Goal: Transaction & Acquisition: Purchase product/service

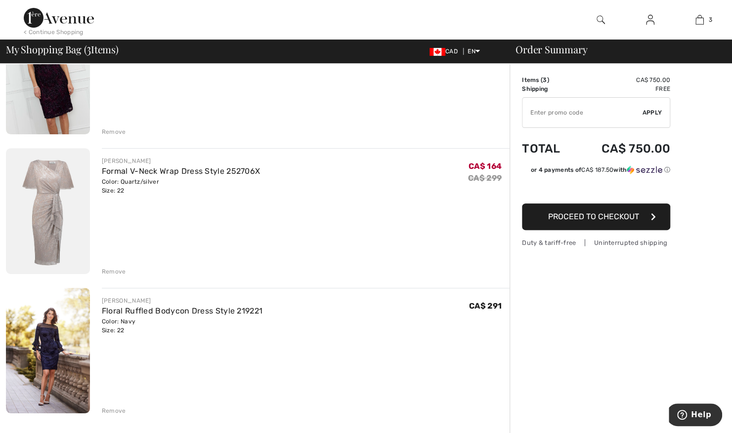
scroll to position [217, 0]
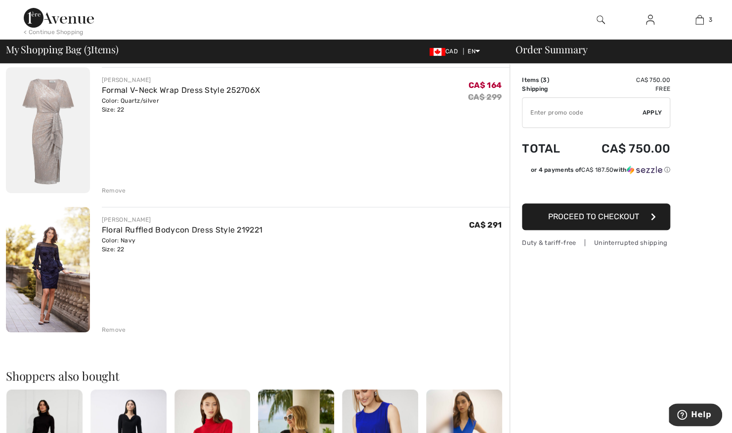
click at [113, 333] on div "Remove" at bounding box center [114, 330] width 24 height 9
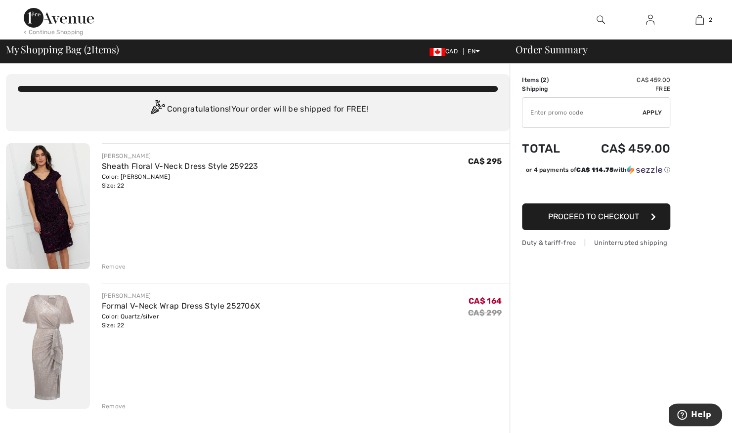
scroll to position [0, 0]
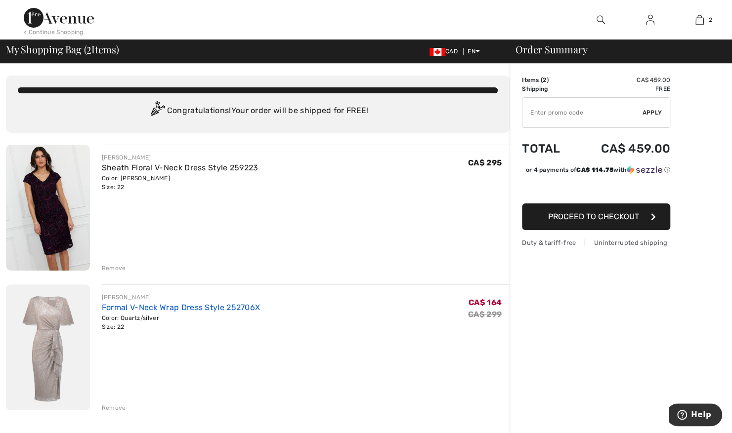
click at [223, 307] on link "Formal V-Neck Wrap Dress Style 252706X" at bounding box center [181, 307] width 158 height 9
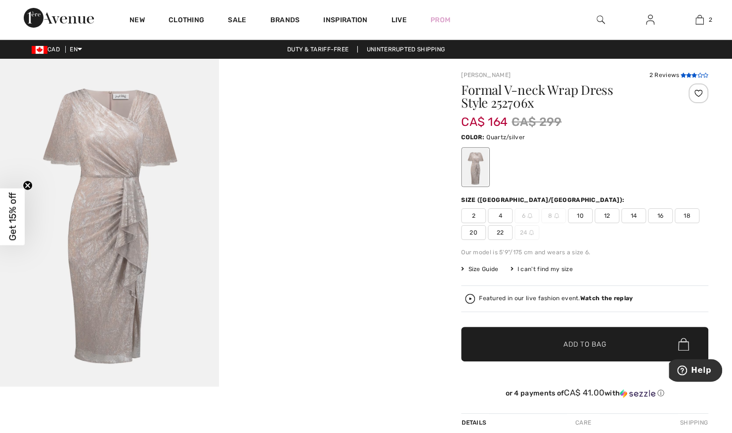
click at [684, 73] on icon at bounding box center [682, 75] width 5 height 5
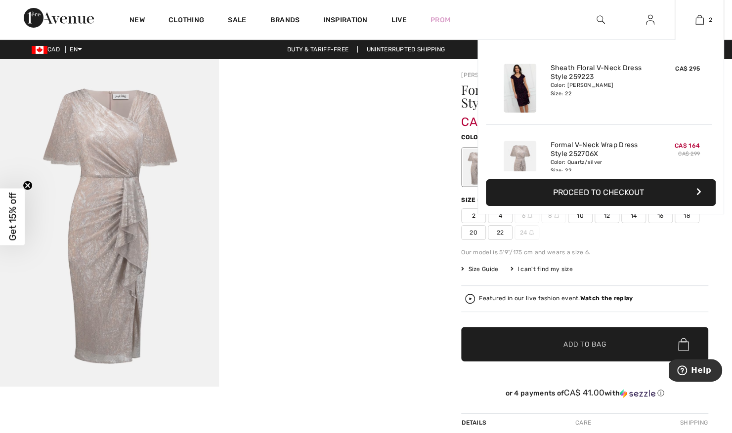
click at [503, 86] on img at bounding box center [519, 88] width 33 height 49
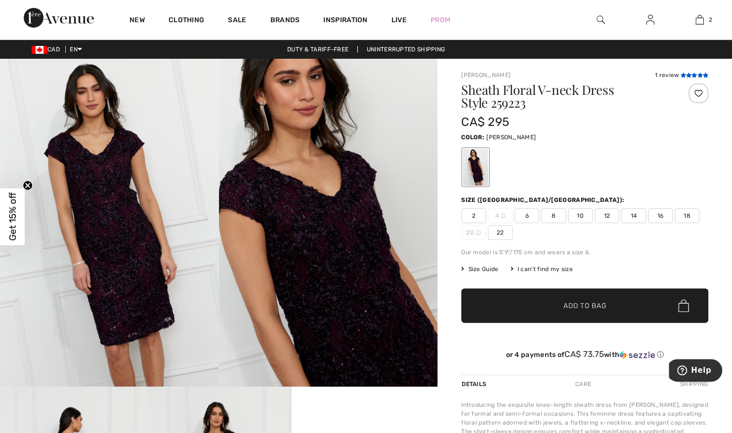
click at [684, 73] on icon at bounding box center [682, 75] width 5 height 5
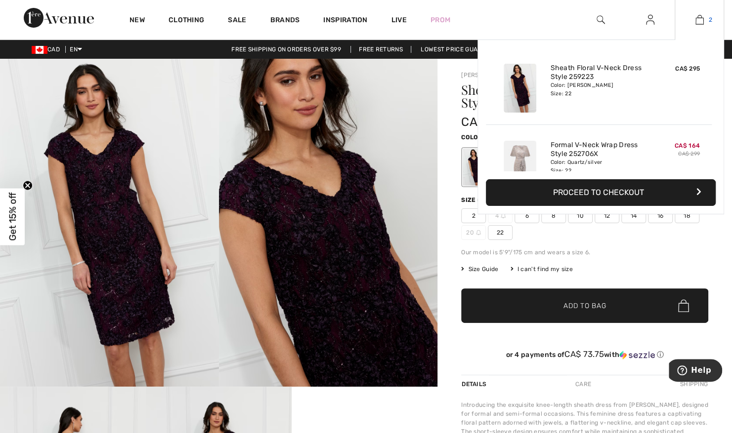
click at [697, 25] on img at bounding box center [699, 20] width 8 height 12
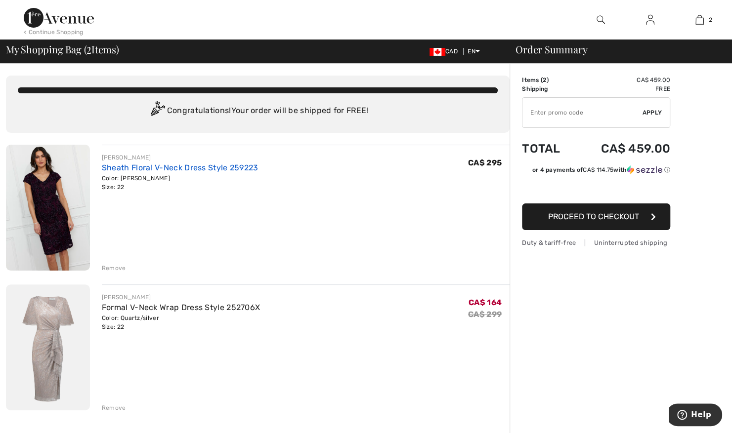
click at [168, 168] on link "Sheath Floral V-Neck Dress Style 259223" at bounding box center [180, 167] width 157 height 9
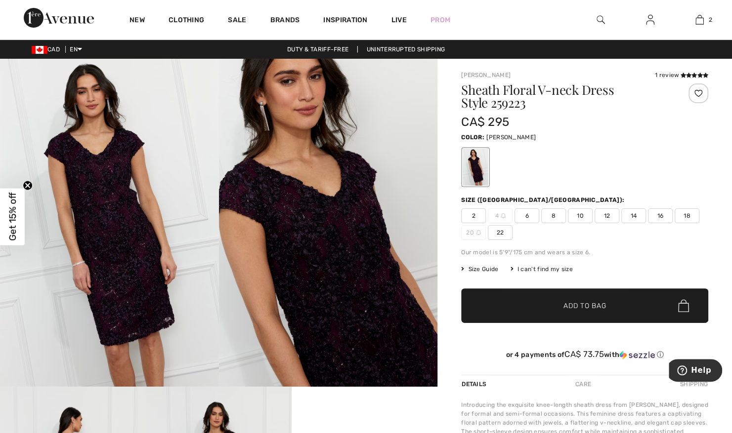
click at [480, 270] on span "Size Guide" at bounding box center [479, 269] width 37 height 9
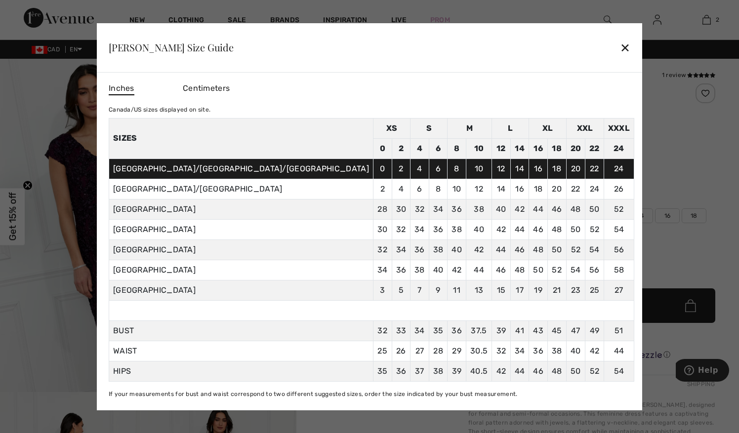
click at [230, 85] on span "Centimeters" at bounding box center [206, 87] width 47 height 9
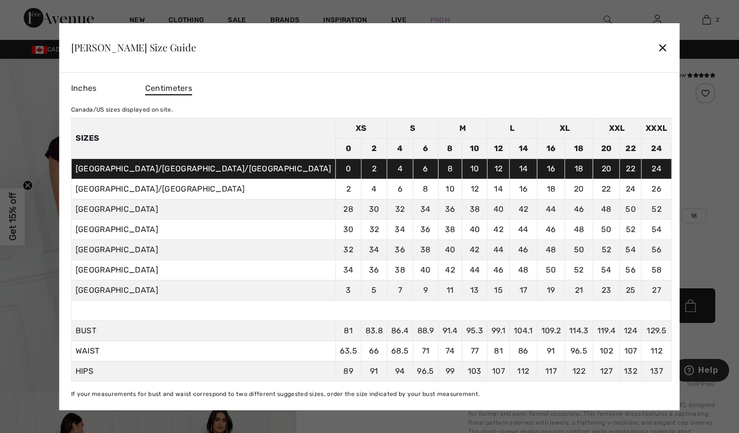
click at [97, 91] on span "Inches" at bounding box center [84, 87] width 26 height 9
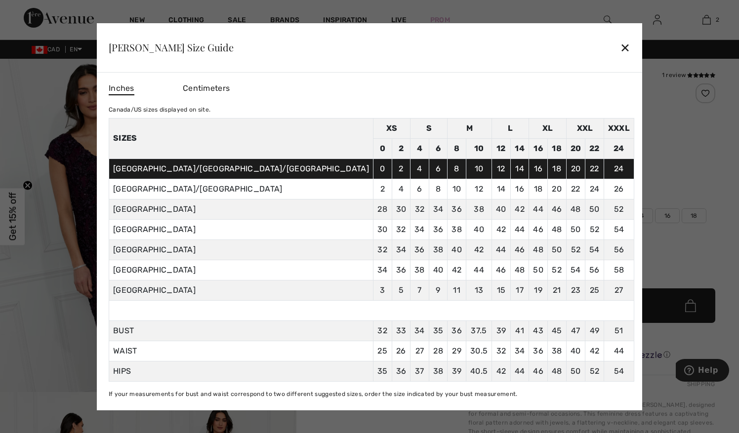
click at [620, 45] on div "✕" at bounding box center [625, 47] width 10 height 21
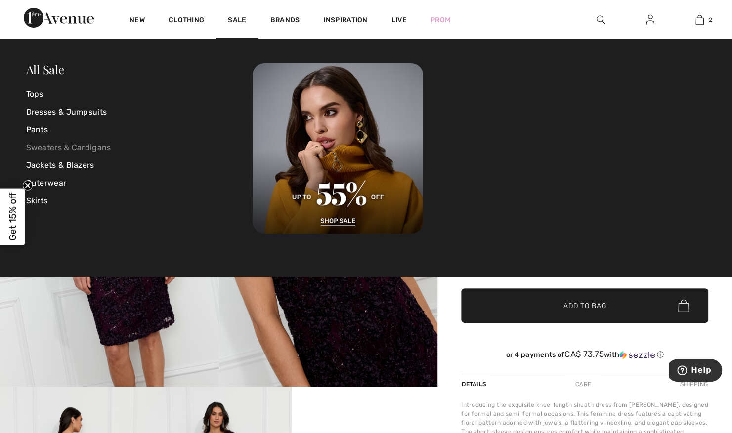
click at [88, 148] on link "Sweaters & Cardigans" at bounding box center [139, 148] width 227 height 18
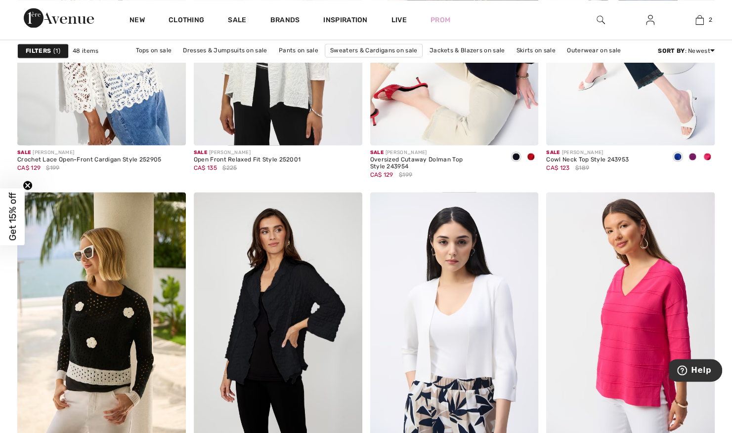
scroll to position [968, 0]
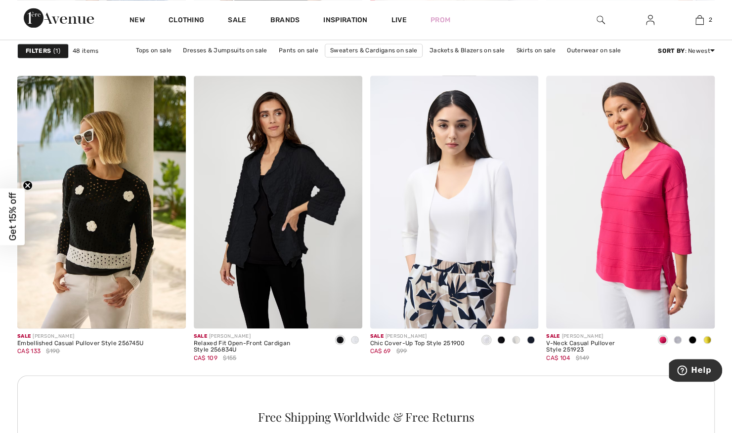
click at [601, 22] on img at bounding box center [600, 20] width 8 height 12
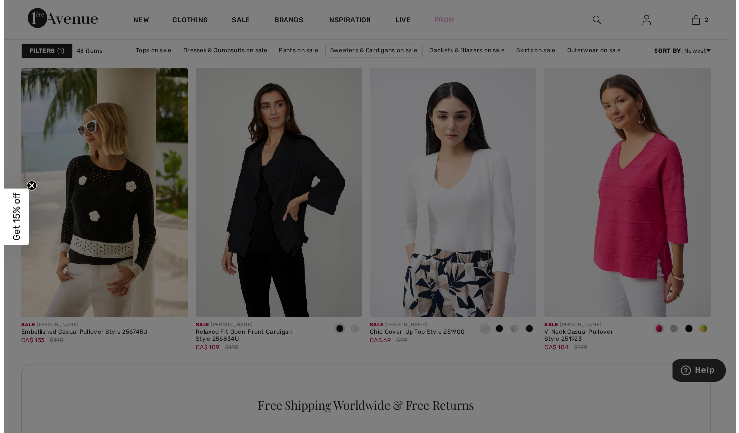
scroll to position [976, 0]
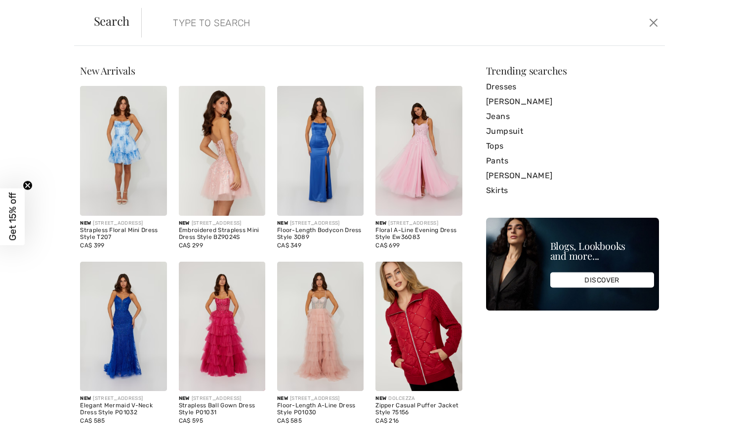
click at [601, 22] on div "Search Clear" at bounding box center [369, 23] width 591 height 46
type input "duster"
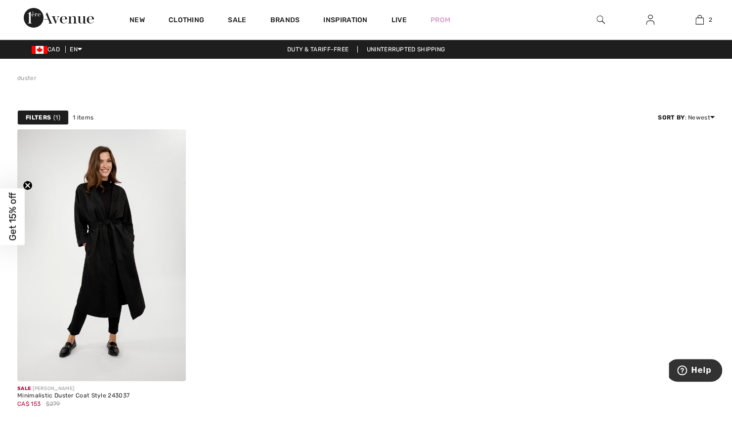
click at [599, 20] on img at bounding box center [600, 20] width 8 height 12
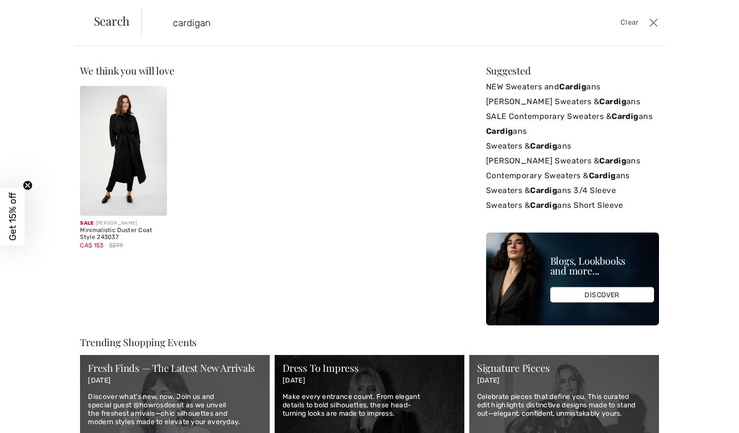
type input "cardigan"
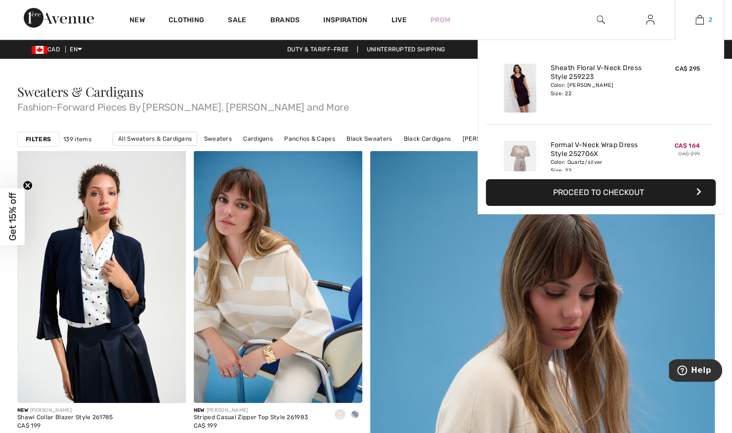
click at [700, 21] on img at bounding box center [699, 20] width 8 height 12
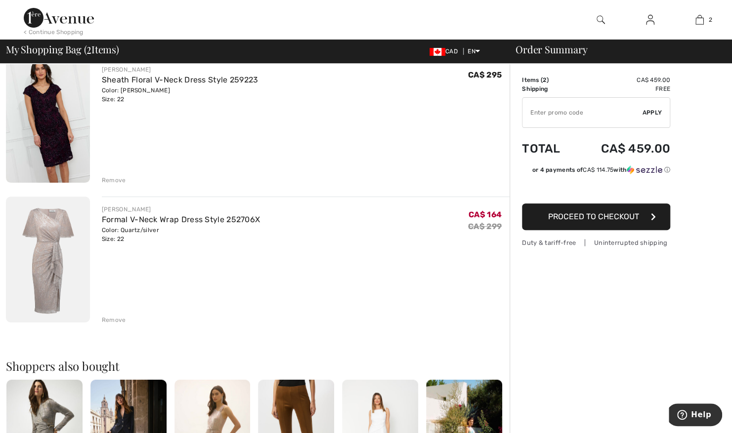
scroll to position [89, 0]
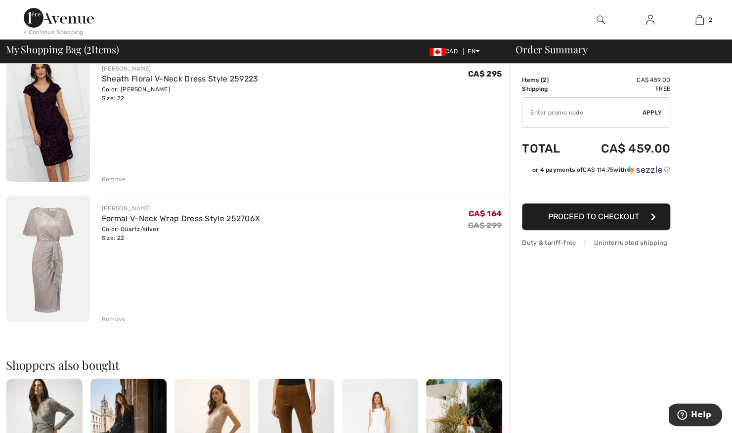
click at [45, 237] on img at bounding box center [48, 259] width 84 height 126
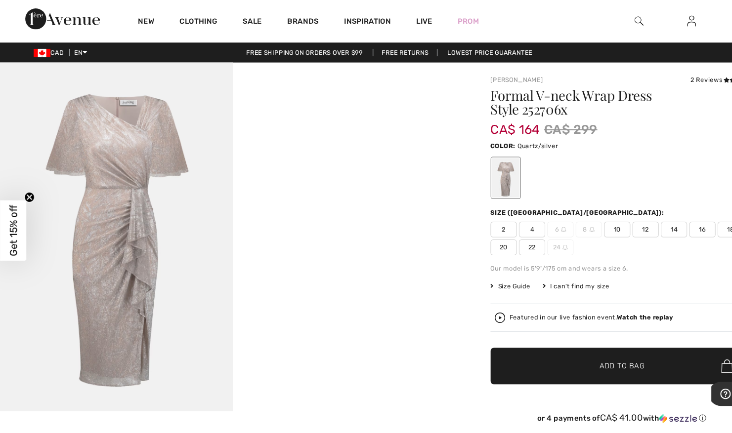
click at [394, 48] on link "Free Returns" at bounding box center [380, 49] width 61 height 7
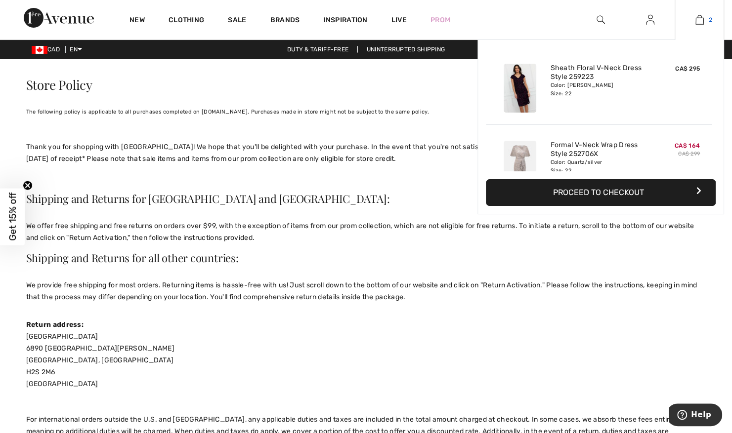
click at [695, 20] on img at bounding box center [699, 20] width 8 height 12
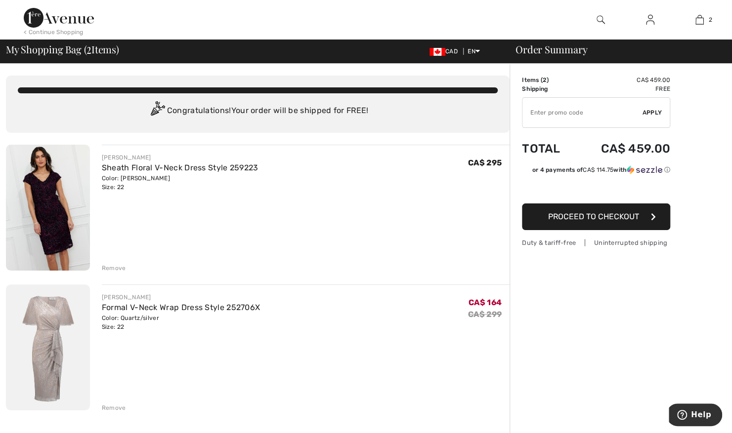
click at [73, 22] on img at bounding box center [59, 18] width 70 height 20
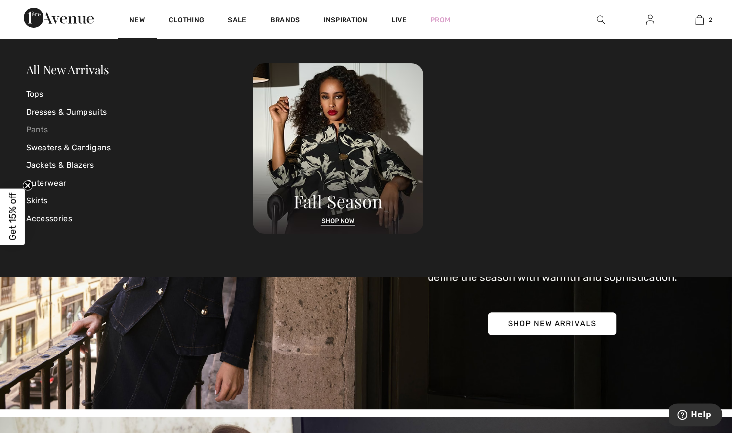
click at [41, 127] on link "Pants" at bounding box center [139, 130] width 227 height 18
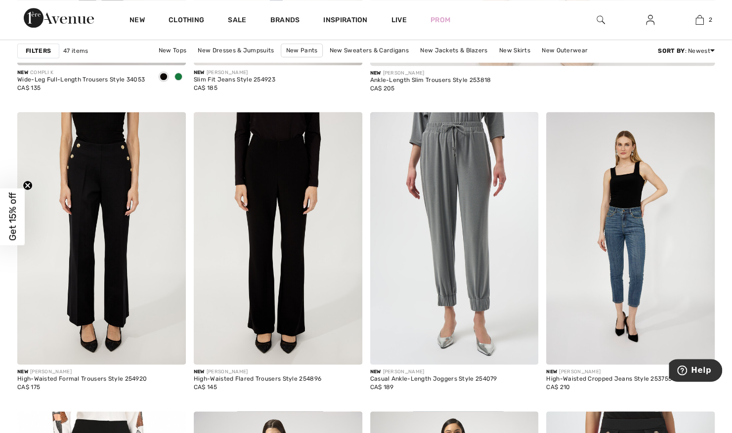
scroll to position [657, 0]
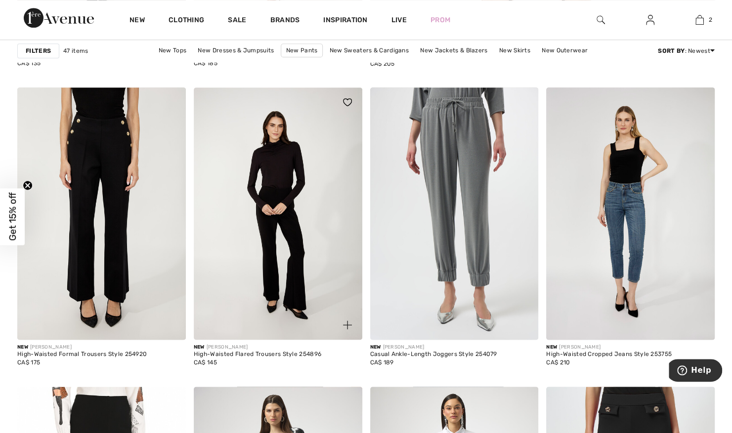
click at [302, 209] on img at bounding box center [278, 213] width 168 height 252
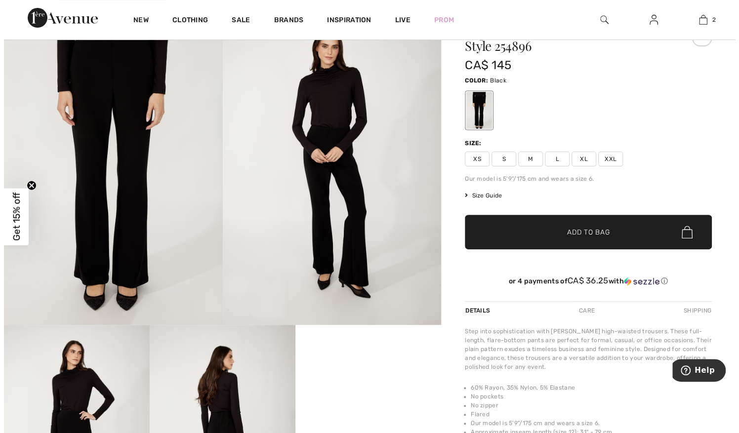
scroll to position [53, 0]
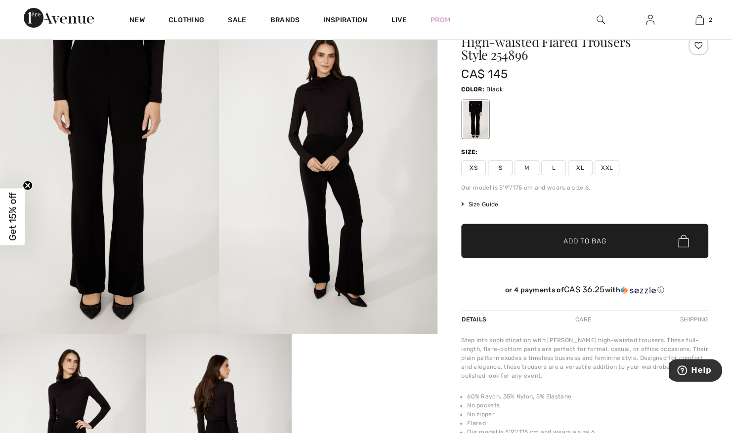
click at [132, 155] on img at bounding box center [109, 170] width 219 height 328
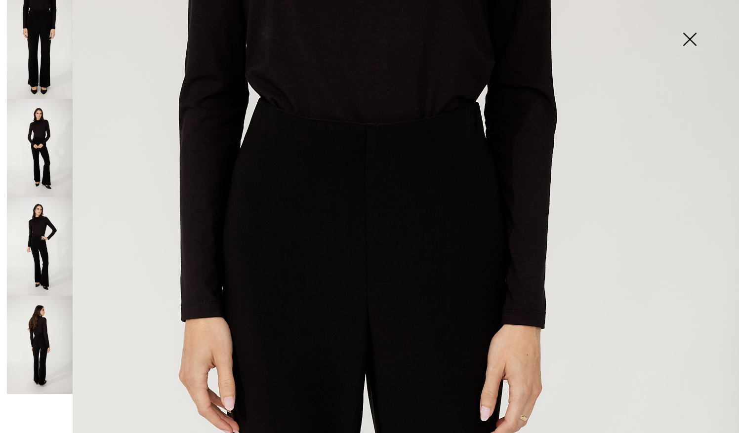
click at [35, 142] on img at bounding box center [40, 148] width 66 height 99
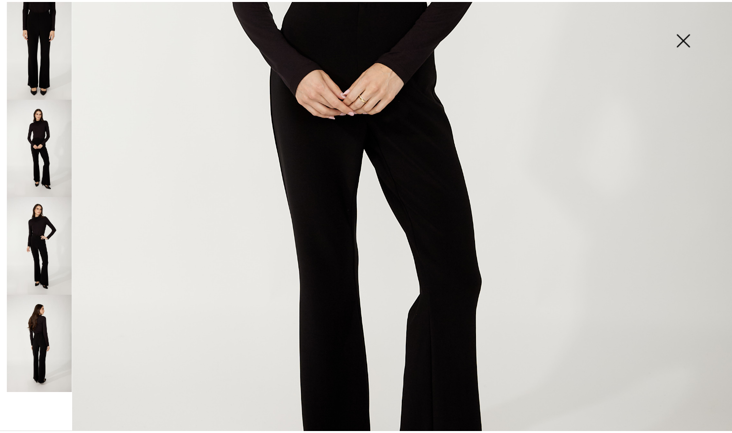
scroll to position [443, 0]
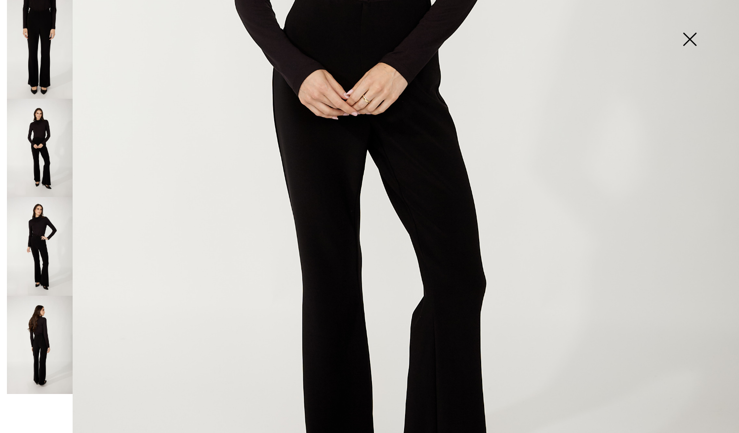
click at [425, 139] on img at bounding box center [369, 111] width 739 height 1108
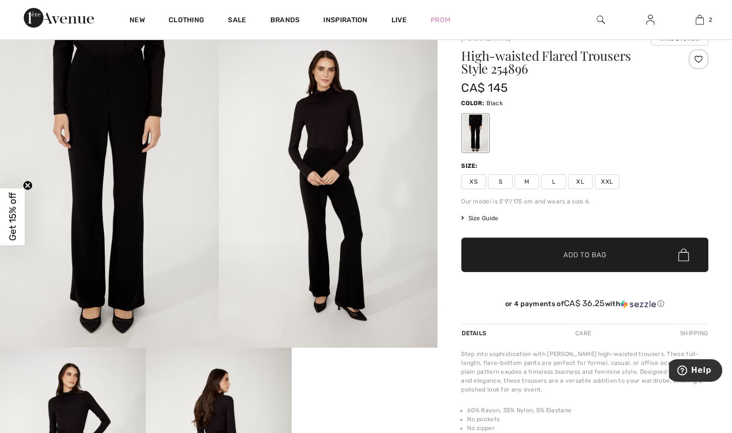
scroll to position [0, 0]
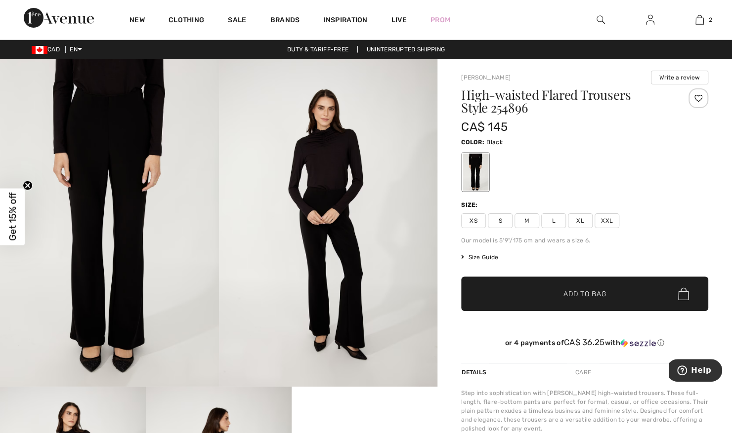
click at [492, 256] on span "Size Guide" at bounding box center [479, 257] width 37 height 9
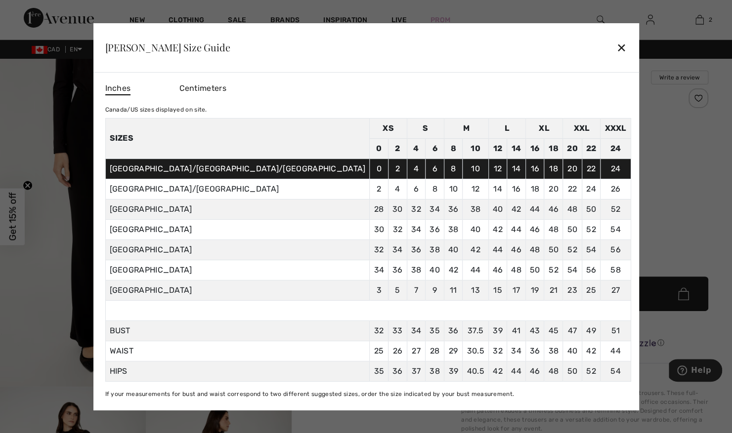
click at [643, 200] on div at bounding box center [366, 216] width 732 height 433
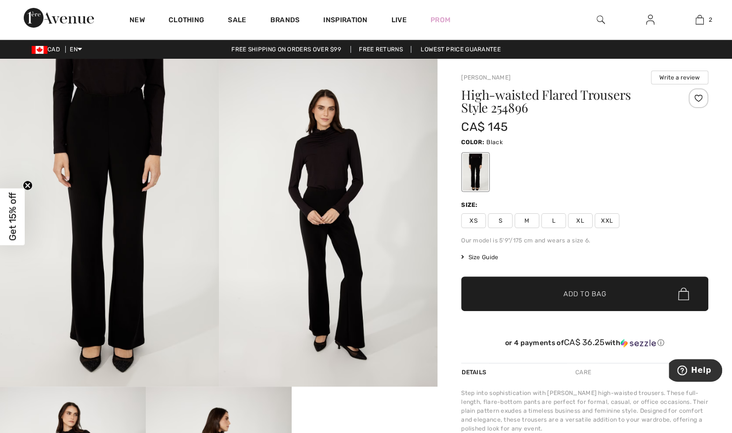
click at [606, 217] on span "XXL" at bounding box center [606, 220] width 25 height 15
click at [568, 296] on span "Add to Bag" at bounding box center [584, 294] width 42 height 10
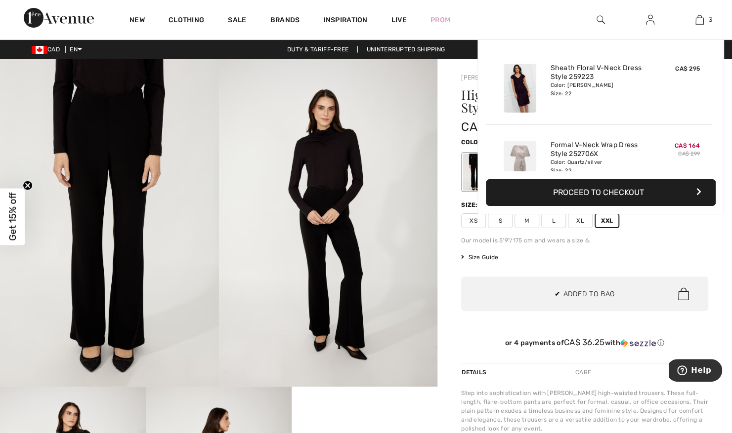
scroll to position [107, 0]
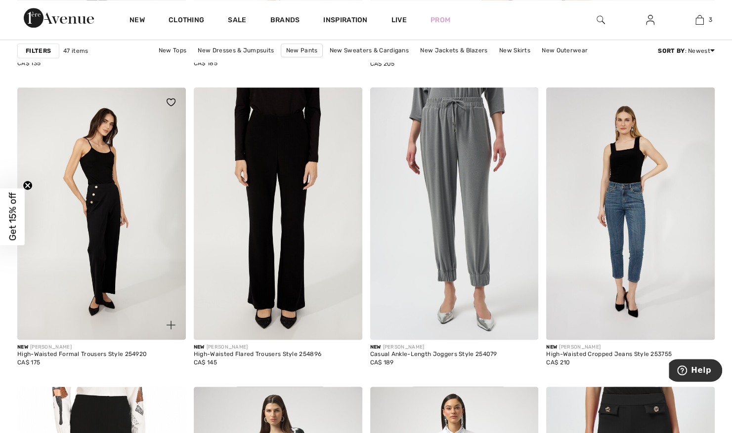
click at [113, 140] on img at bounding box center [101, 213] width 168 height 252
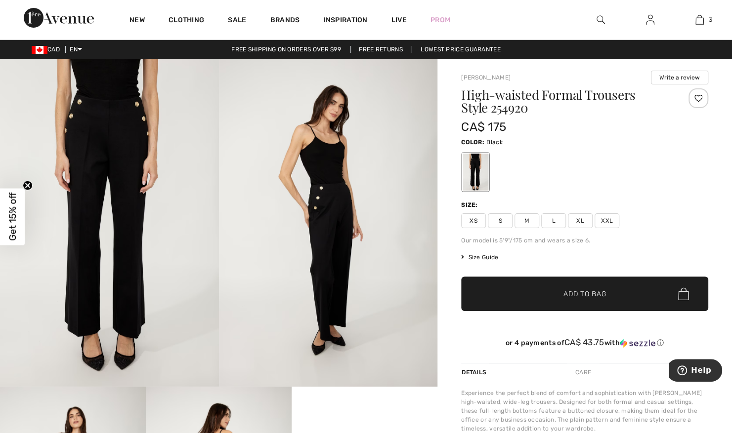
click at [111, 157] on img at bounding box center [109, 223] width 219 height 328
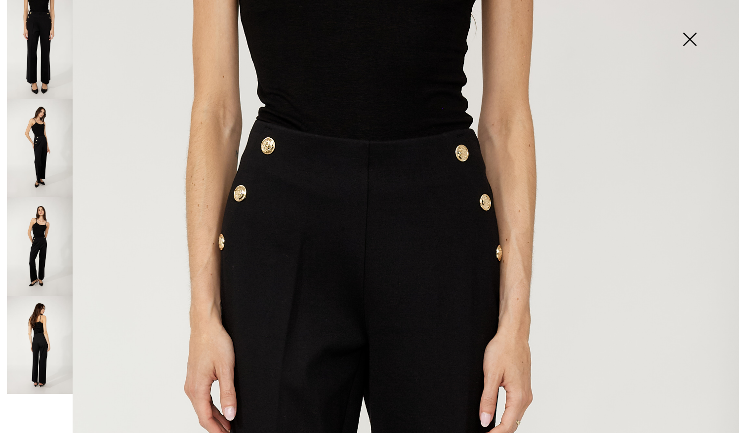
click at [48, 154] on img at bounding box center [40, 148] width 66 height 99
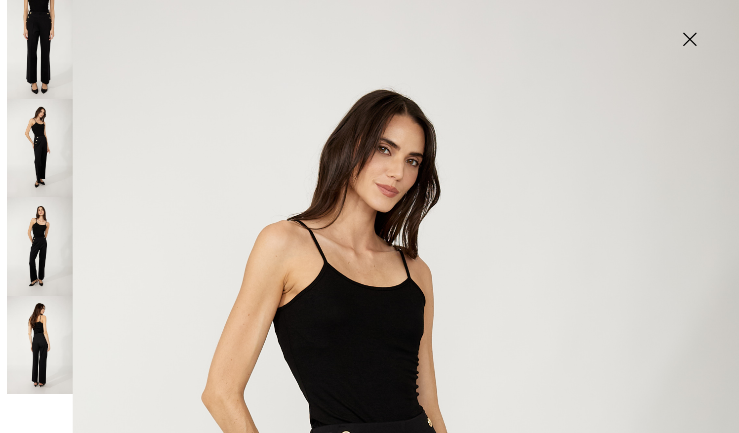
click at [36, 231] on img at bounding box center [40, 246] width 66 height 99
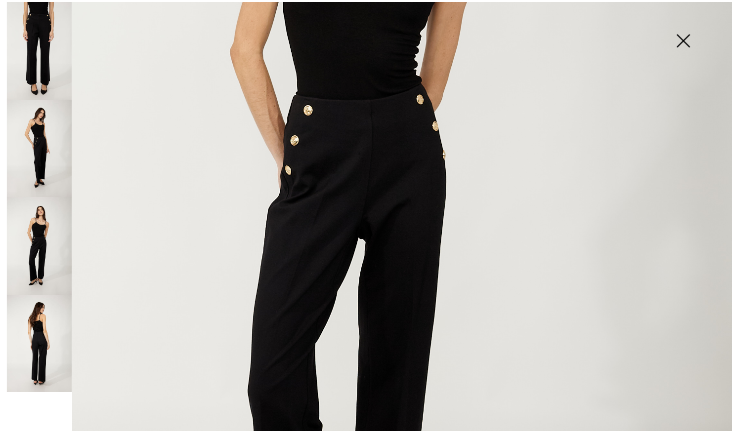
scroll to position [353, 0]
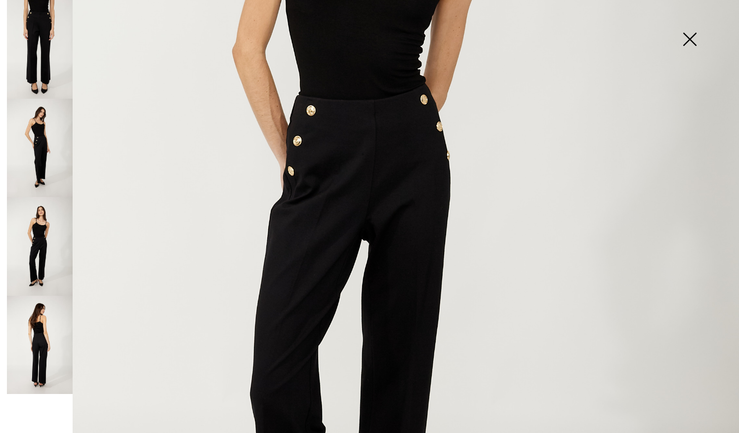
click at [688, 35] on img at bounding box center [689, 40] width 49 height 51
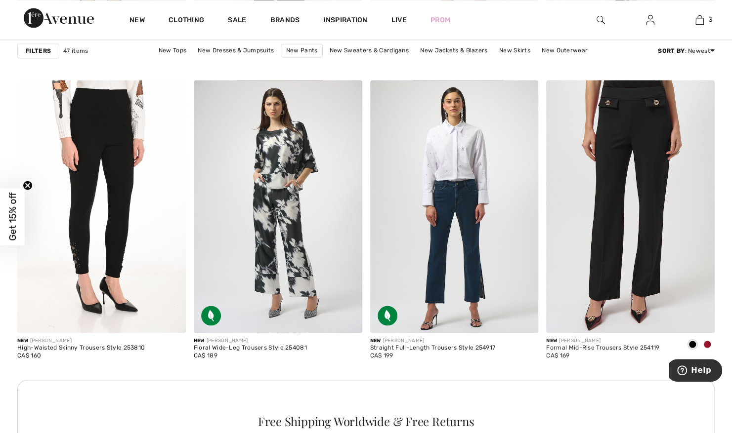
scroll to position [960, 0]
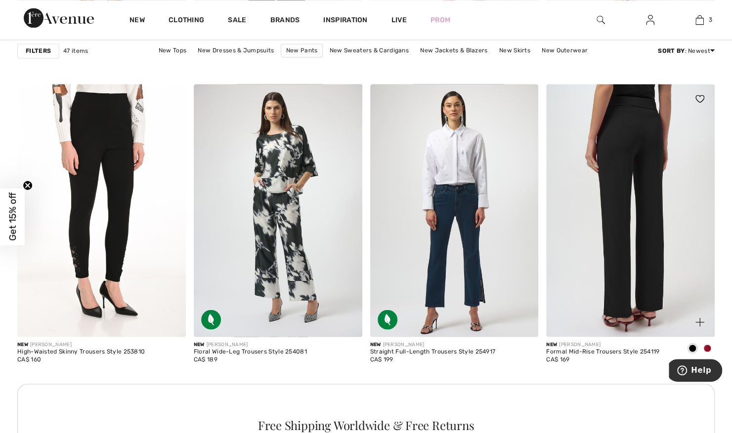
click at [598, 179] on img at bounding box center [630, 210] width 168 height 252
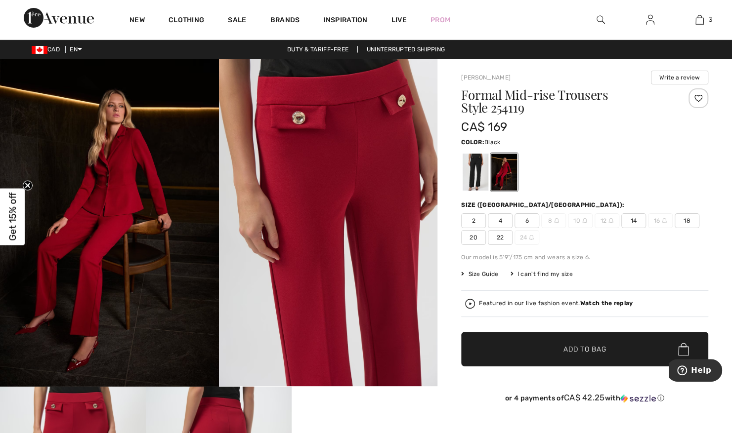
click at [473, 177] on div at bounding box center [475, 172] width 26 height 37
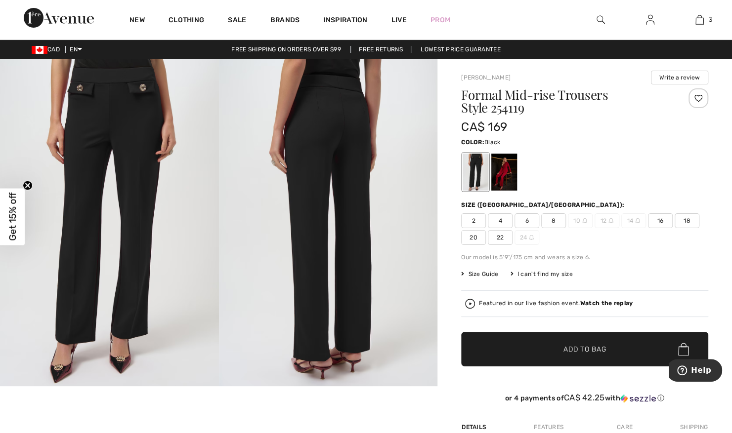
click at [115, 130] on img at bounding box center [109, 222] width 219 height 327
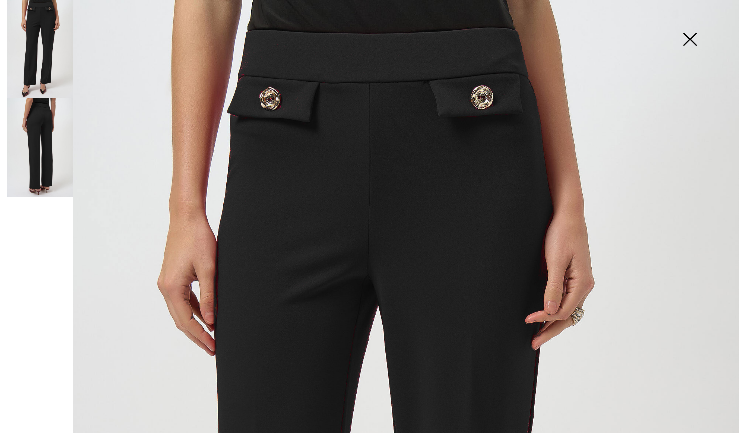
click at [695, 38] on img at bounding box center [689, 40] width 49 height 51
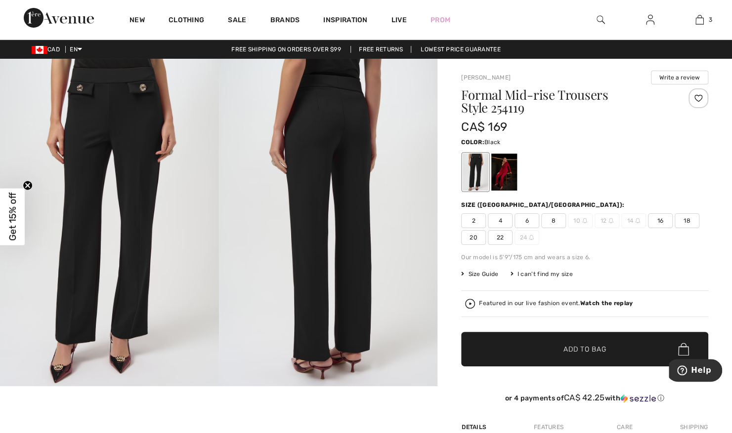
click at [693, 220] on span "18" at bounding box center [686, 220] width 25 height 15
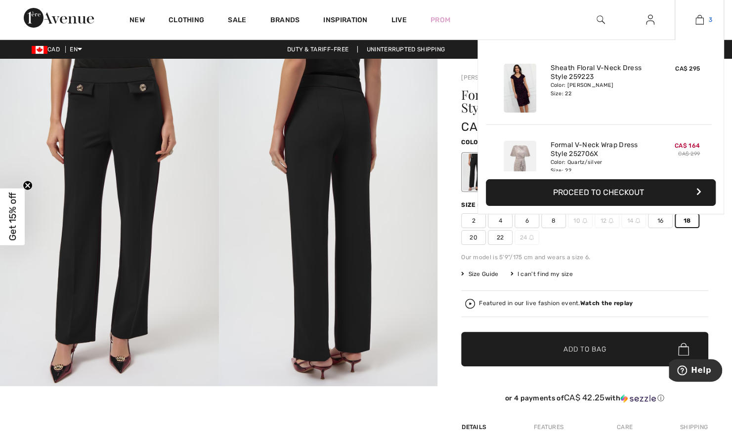
click at [696, 21] on img at bounding box center [699, 20] width 8 height 12
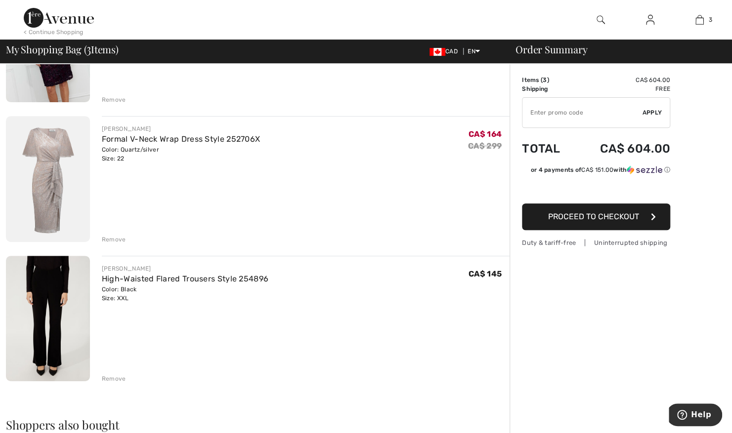
scroll to position [174, 0]
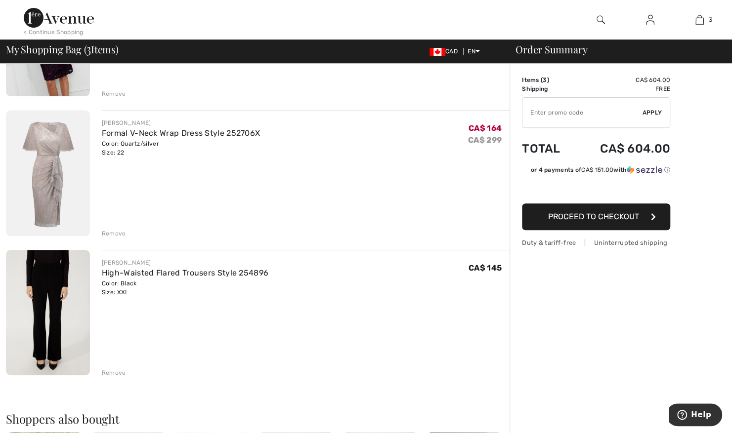
click at [41, 300] on img at bounding box center [48, 313] width 84 height 126
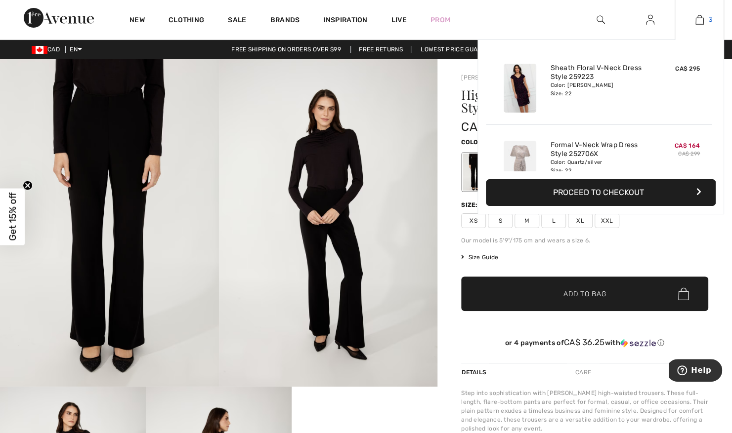
click at [703, 20] on link "3" at bounding box center [699, 20] width 48 height 12
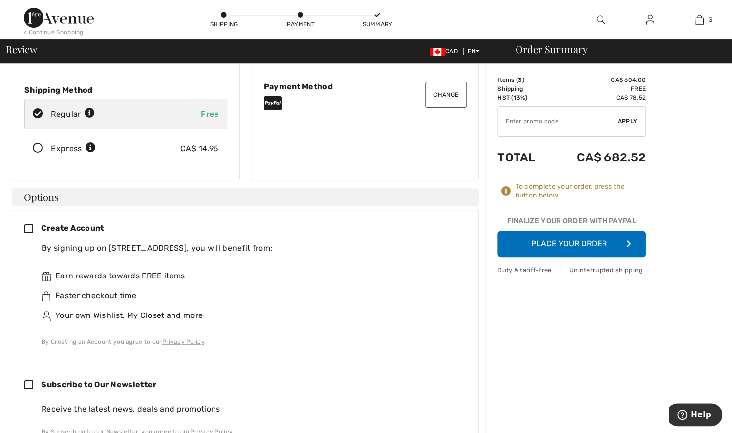
scroll to position [153, 0]
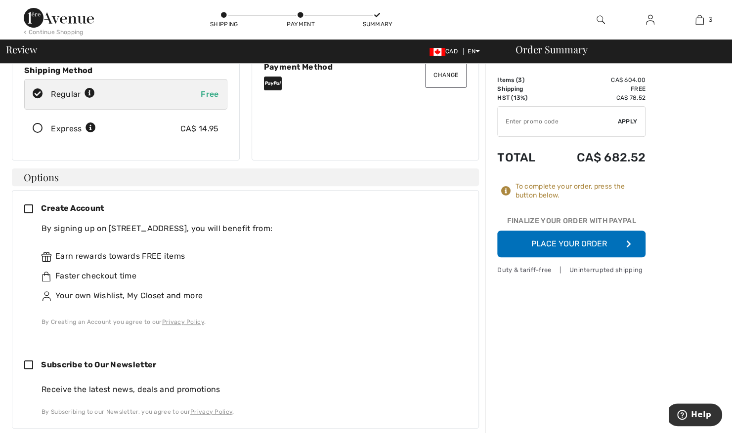
click at [28, 204] on icon at bounding box center [32, 209] width 17 height 10
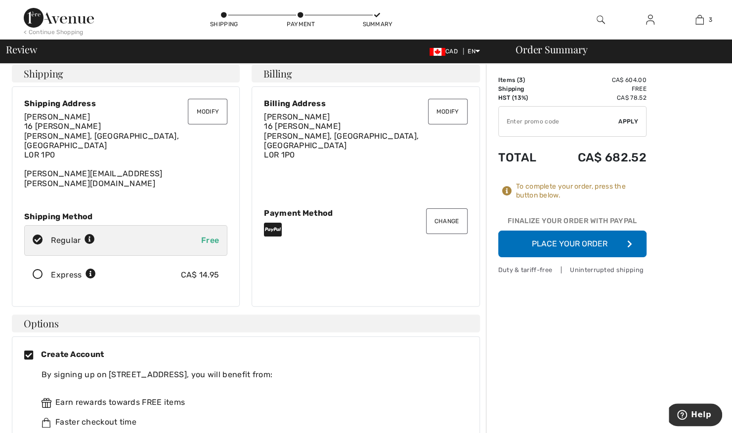
scroll to position [0, 0]
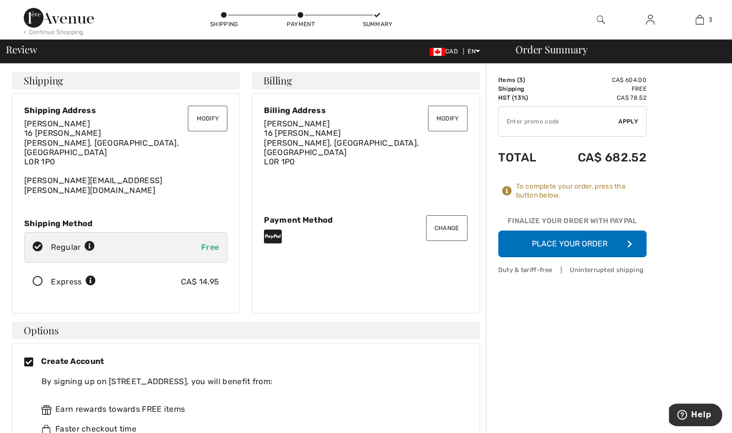
click at [564, 240] on button "Place Your Order" at bounding box center [572, 244] width 148 height 27
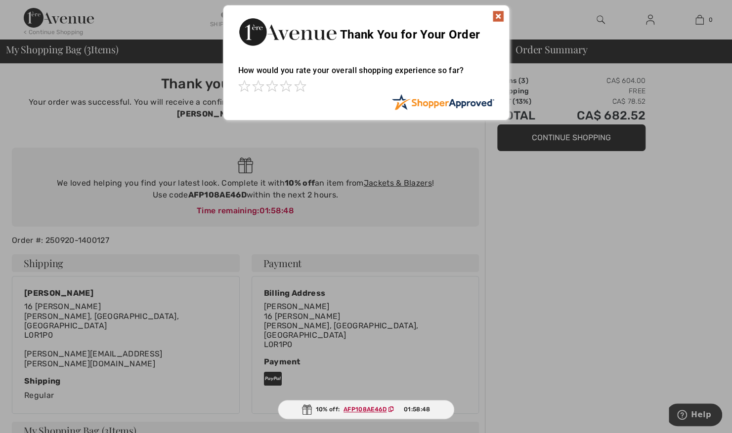
click at [500, 15] on img at bounding box center [498, 16] width 12 height 12
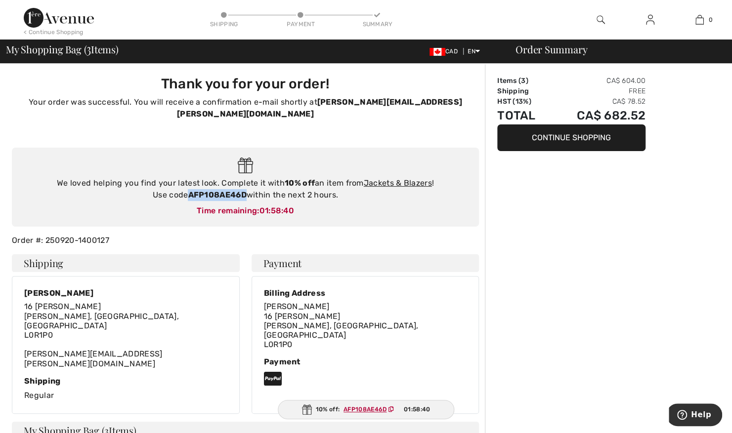
drag, startPoint x: 191, startPoint y: 182, endPoint x: 246, endPoint y: 182, distance: 55.8
click at [246, 190] on strong "AFP108AE46D" at bounding box center [217, 194] width 58 height 9
copy strong "AFP108AE46D"
click at [402, 178] on link "Jackets & Blazers" at bounding box center [398, 182] width 68 height 9
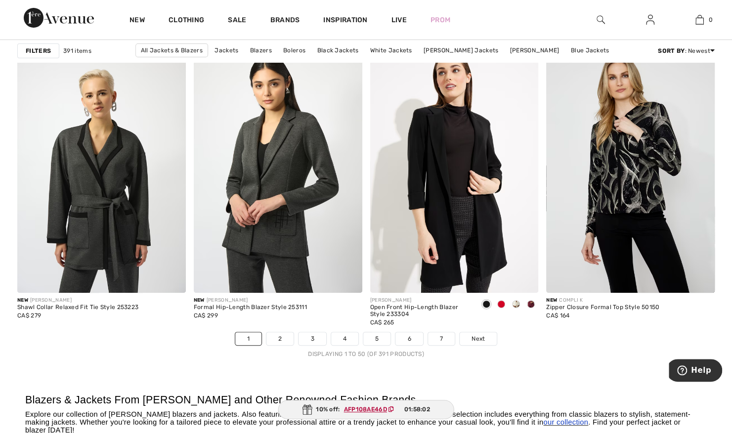
scroll to position [4362, 0]
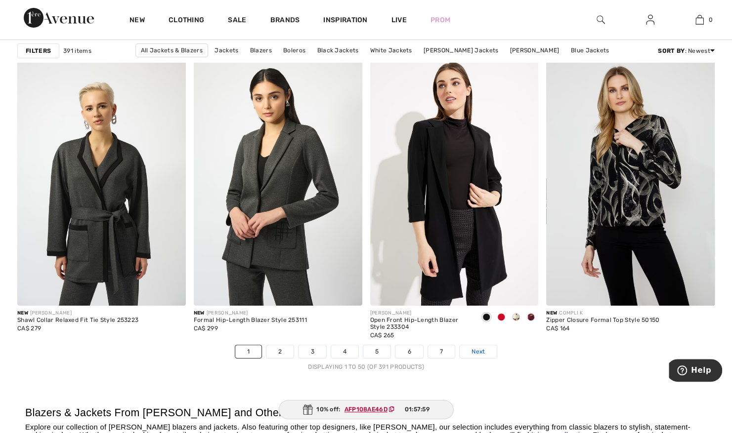
click at [477, 350] on span "Next" at bounding box center [477, 351] width 13 height 9
